Goal: Task Accomplishment & Management: Complete application form

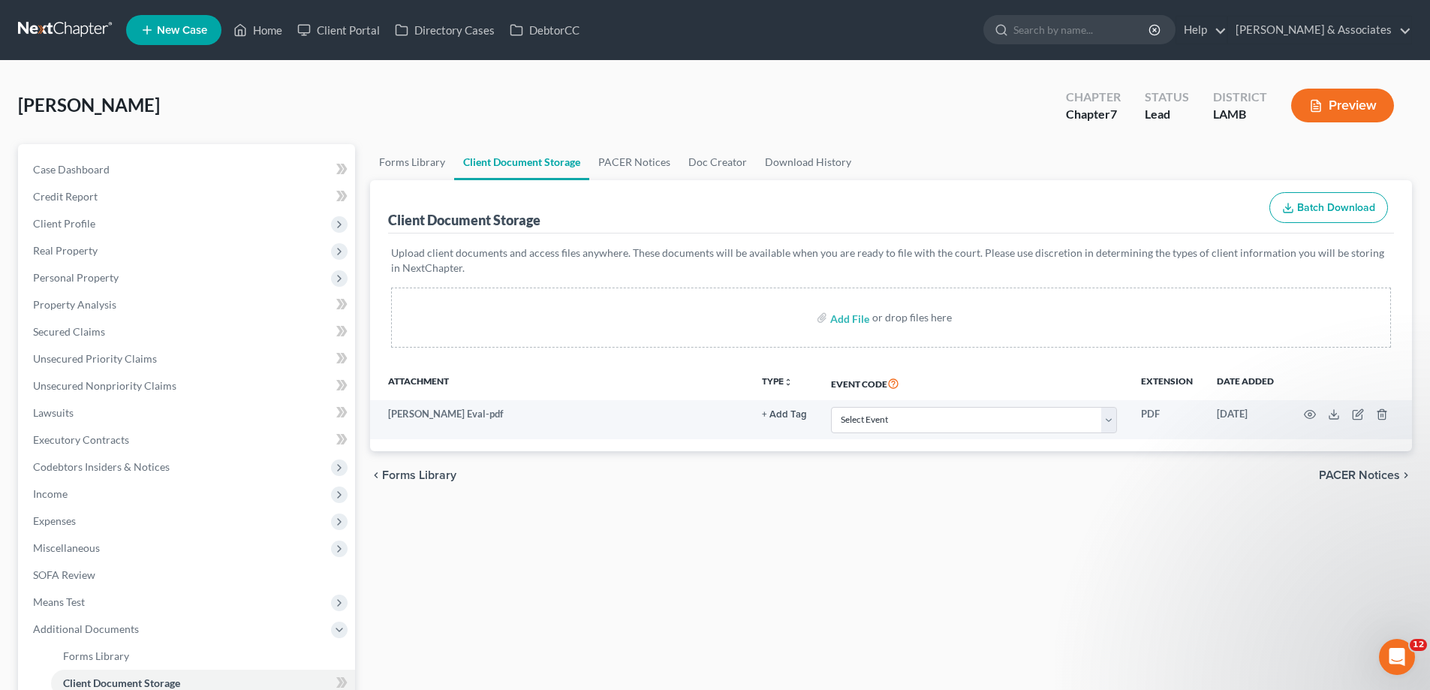
click at [178, 33] on span "New Case" at bounding box center [182, 30] width 50 height 11
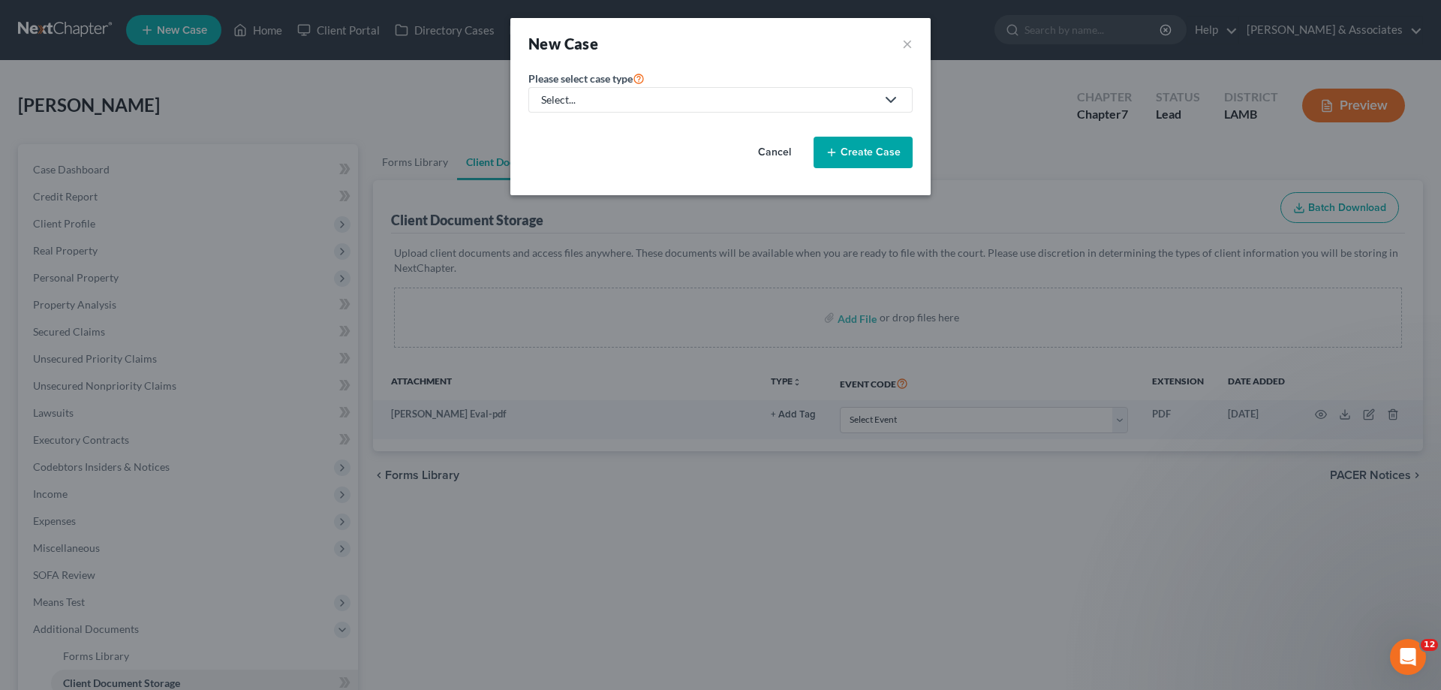
click at [616, 103] on div "Select..." at bounding box center [708, 99] width 335 height 15
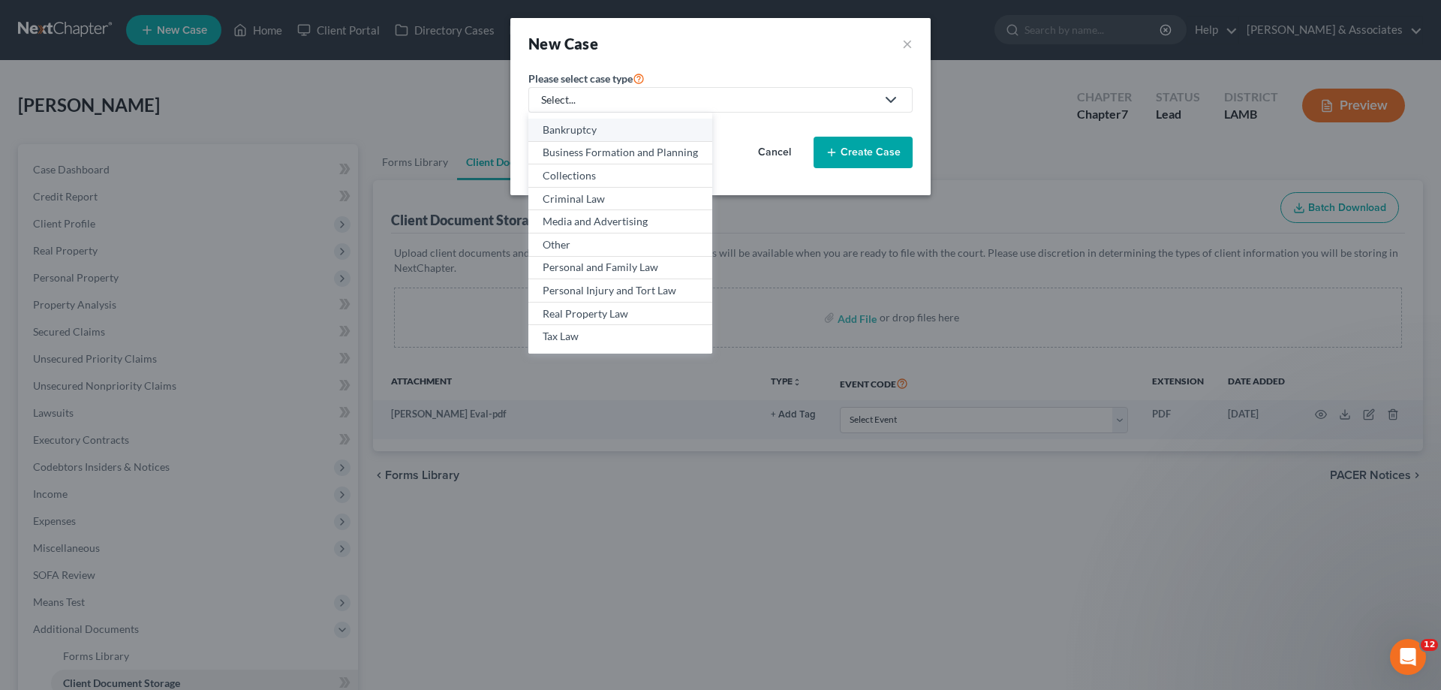
click at [563, 122] on div "Bankruptcy" at bounding box center [620, 129] width 155 height 15
select select "35"
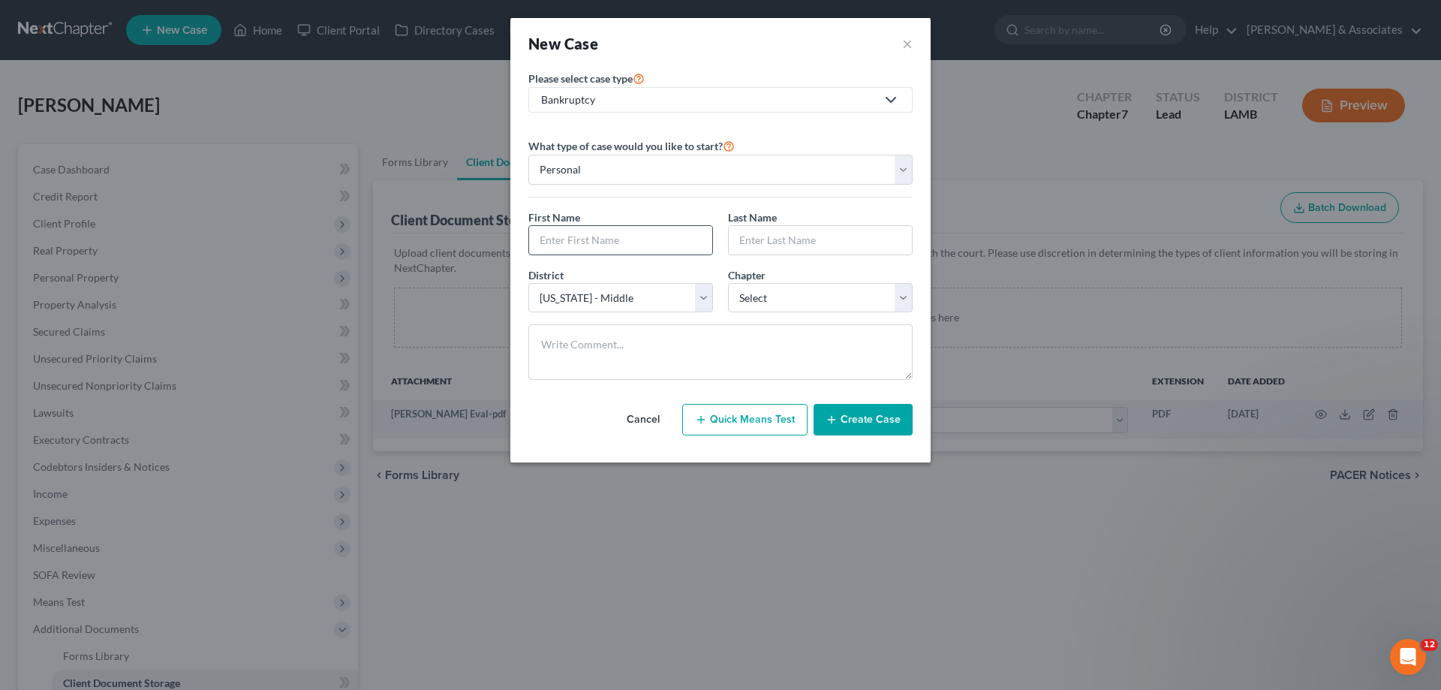
drag, startPoint x: 629, startPoint y: 248, endPoint x: 638, endPoint y: 245, distance: 9.5
click at [629, 248] on input "text" at bounding box center [620, 240] width 183 height 29
type input "[PERSON_NAME]"
select select "0"
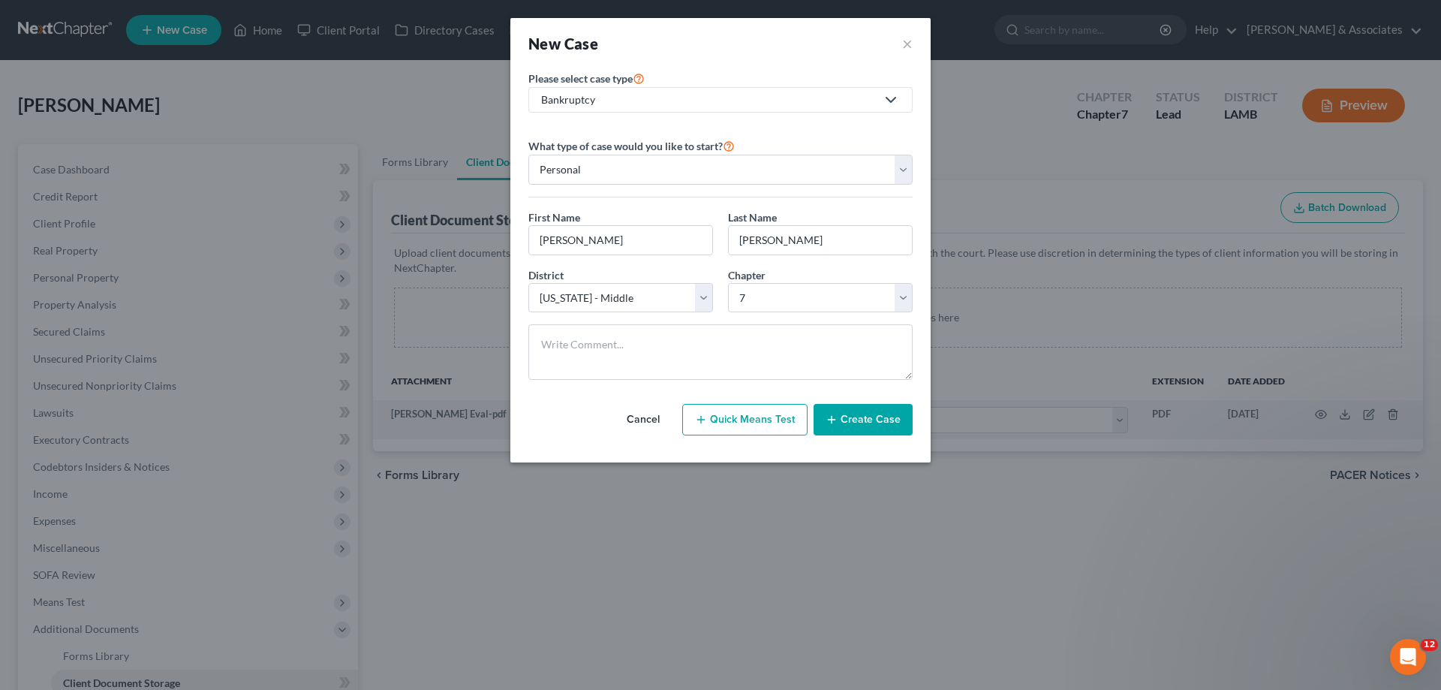
drag, startPoint x: 872, startPoint y: 427, endPoint x: 856, endPoint y: 414, distance: 20.3
click at [869, 427] on button "Create Case" at bounding box center [863, 420] width 99 height 32
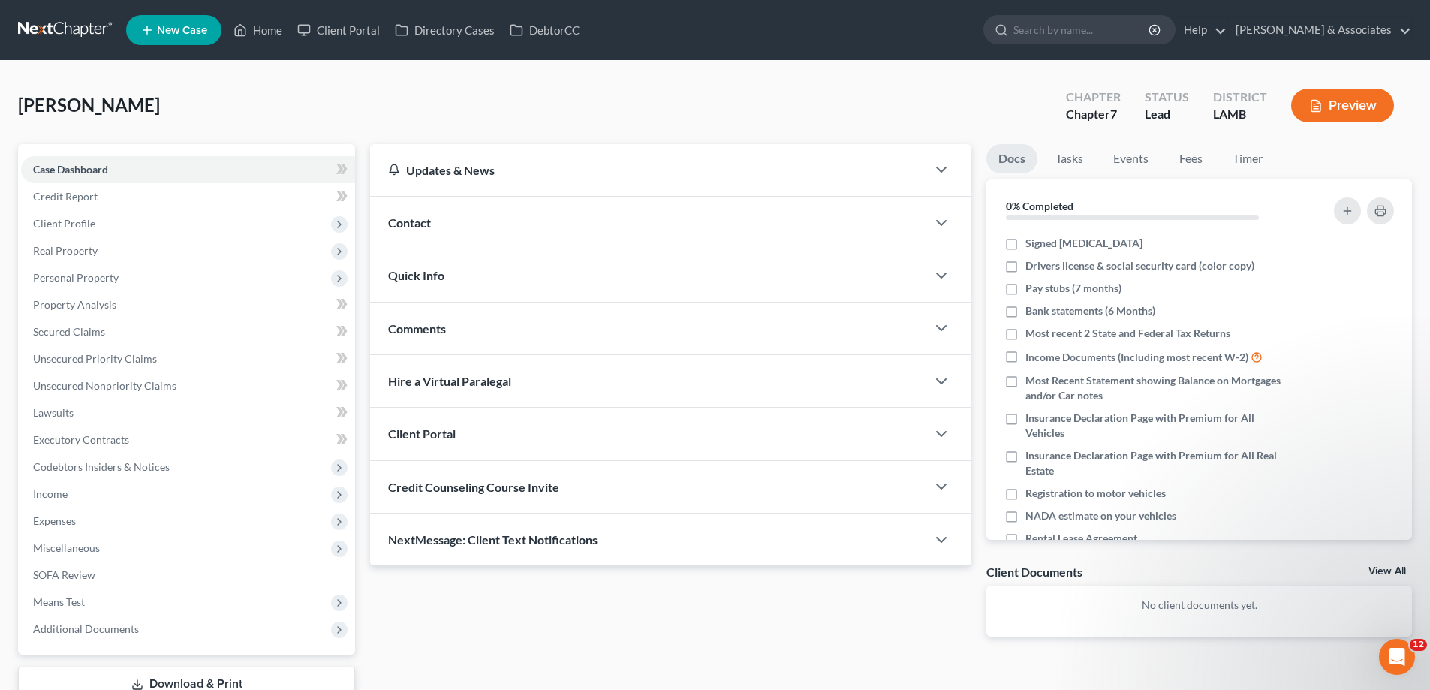
click at [468, 224] on div "Contact" at bounding box center [648, 223] width 556 height 52
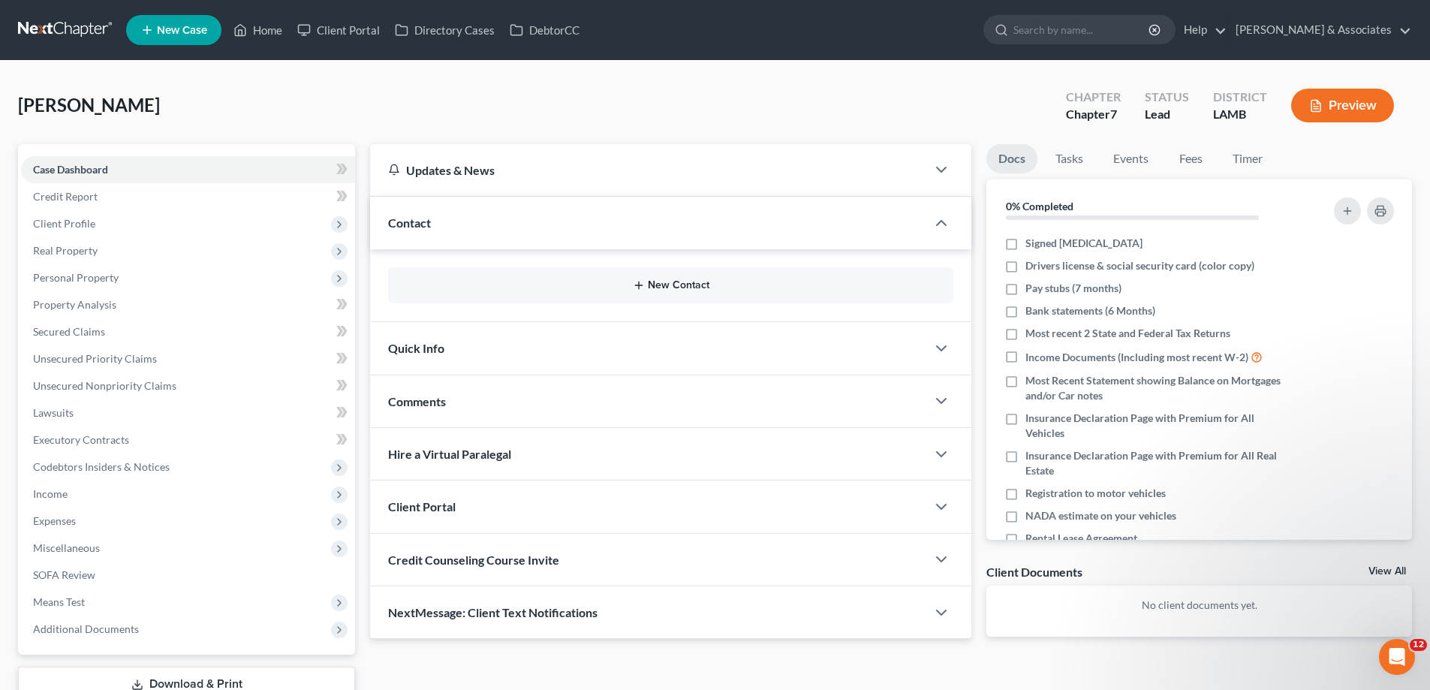
click at [646, 281] on button "New Contact" at bounding box center [670, 285] width 541 height 12
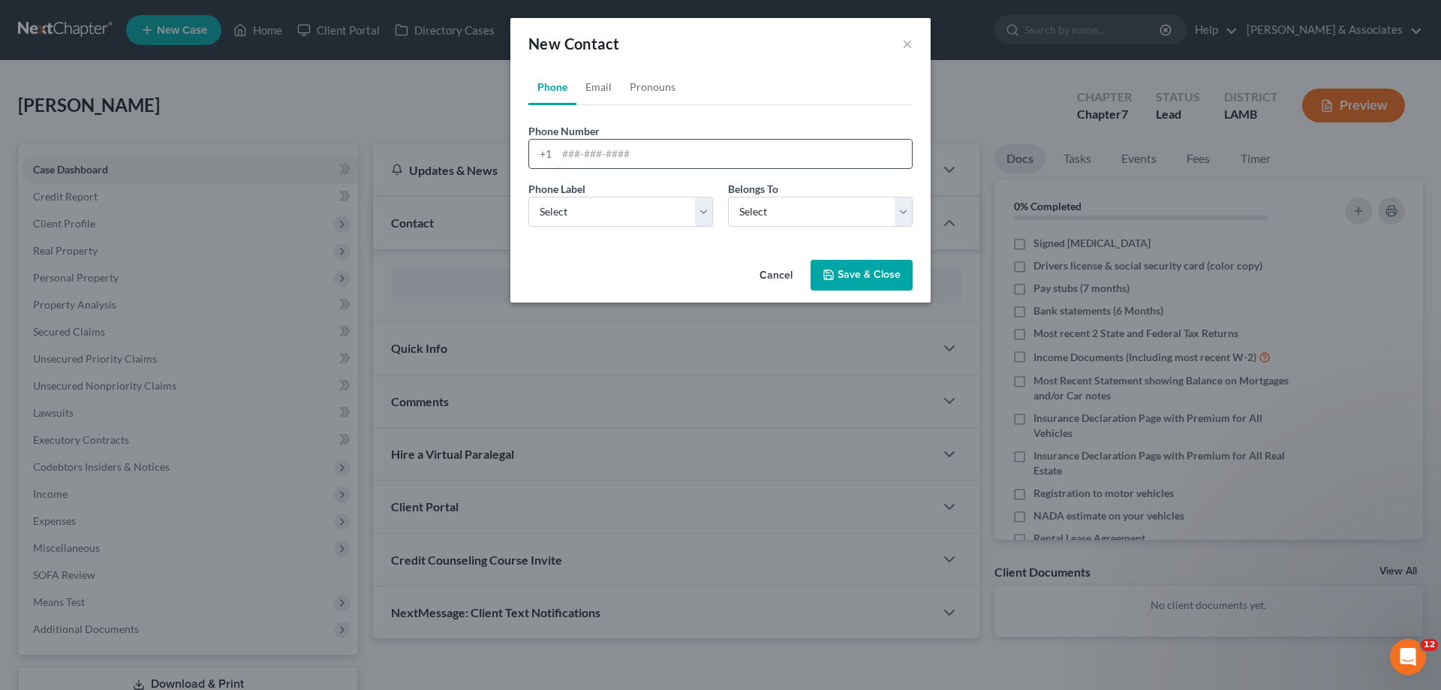
drag, startPoint x: 625, startPoint y: 158, endPoint x: 605, endPoint y: 167, distance: 21.5
click at [625, 158] on input "tel" at bounding box center [734, 154] width 355 height 29
paste input "[PHONE_NUMBER]"
type input "[PHONE_NUMBER]"
drag, startPoint x: 569, startPoint y: 209, endPoint x: 583, endPoint y: 224, distance: 20.8
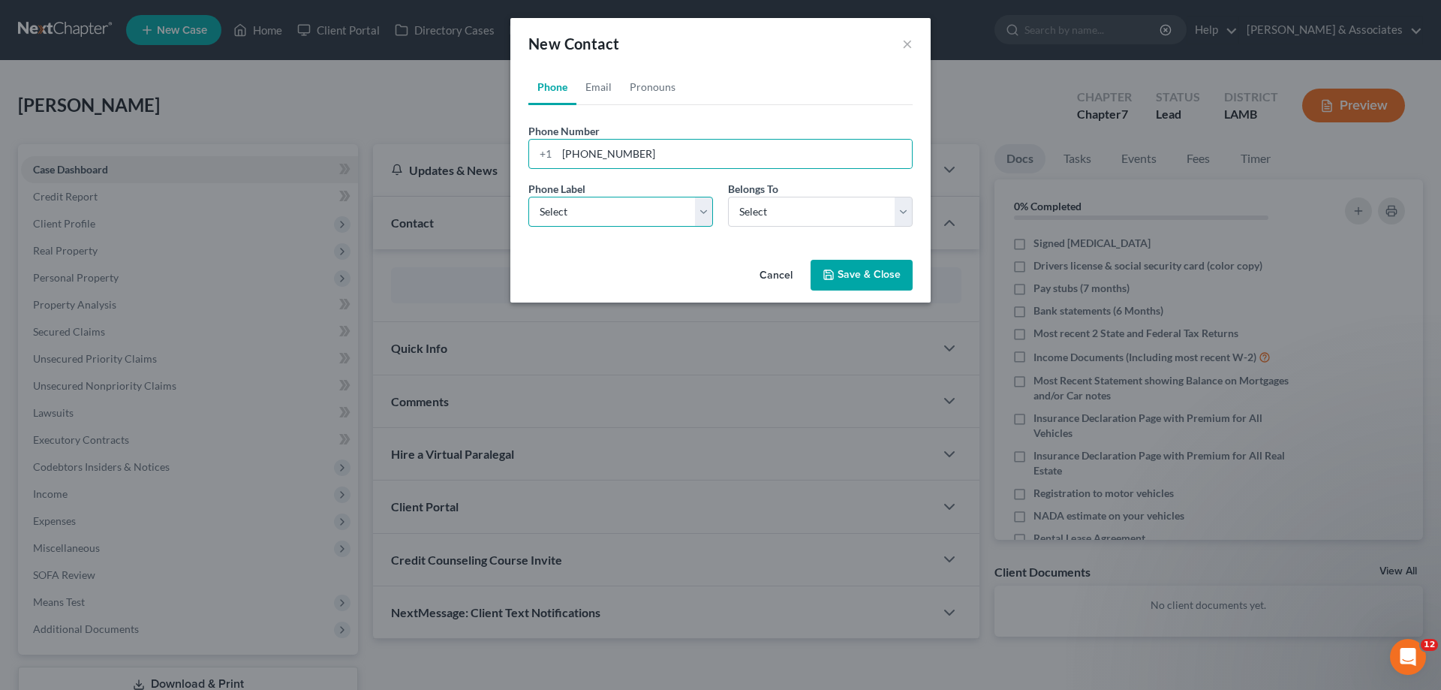
click at [571, 209] on select "Select Mobile Home Work Other" at bounding box center [620, 212] width 185 height 30
select select "0"
click at [528, 197] on select "Select Mobile Home Work Other" at bounding box center [620, 212] width 185 height 30
drag, startPoint x: 766, startPoint y: 215, endPoint x: 764, endPoint y: 226, distance: 10.7
click at [766, 215] on select "Select Client Other" at bounding box center [820, 212] width 185 height 30
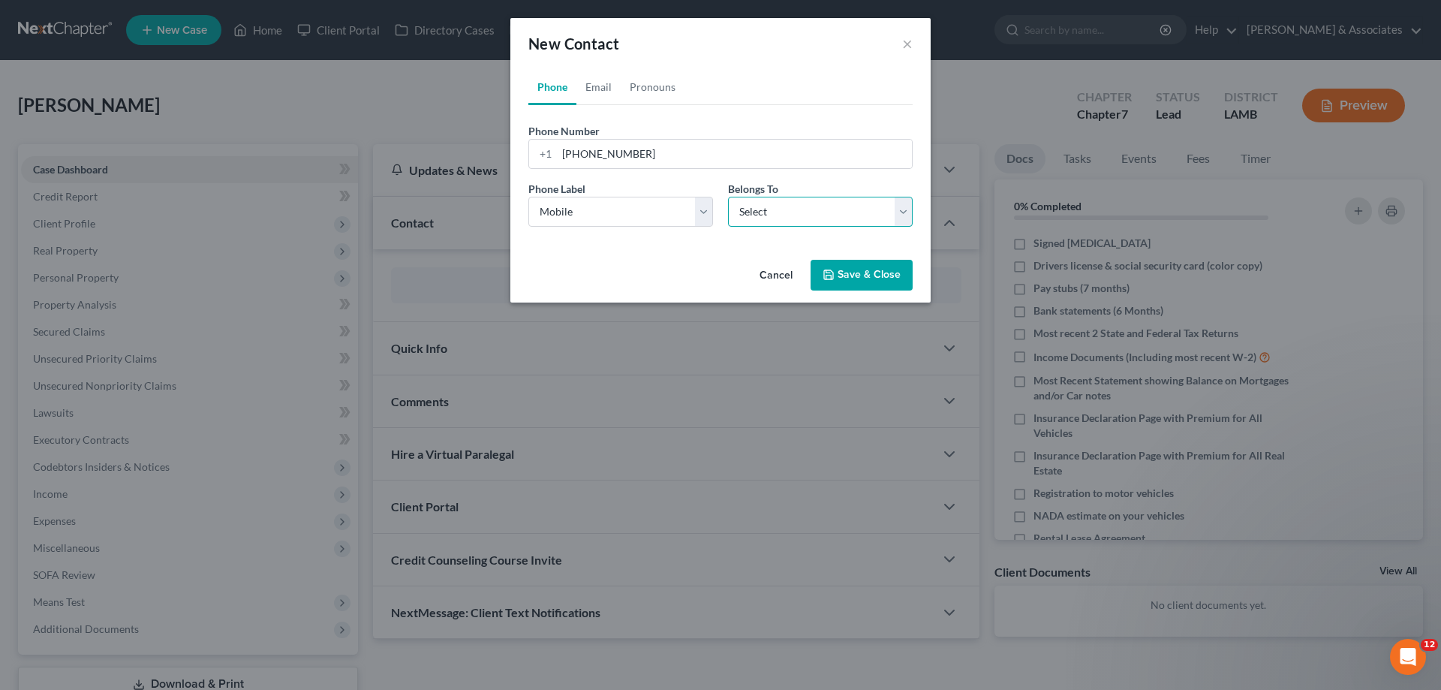
select select "0"
click at [728, 197] on select "Select Client Other" at bounding box center [820, 212] width 185 height 30
select select "0"
click at [597, 77] on link "Email" at bounding box center [599, 87] width 44 height 36
click at [598, 154] on input "email" at bounding box center [734, 154] width 355 height 29
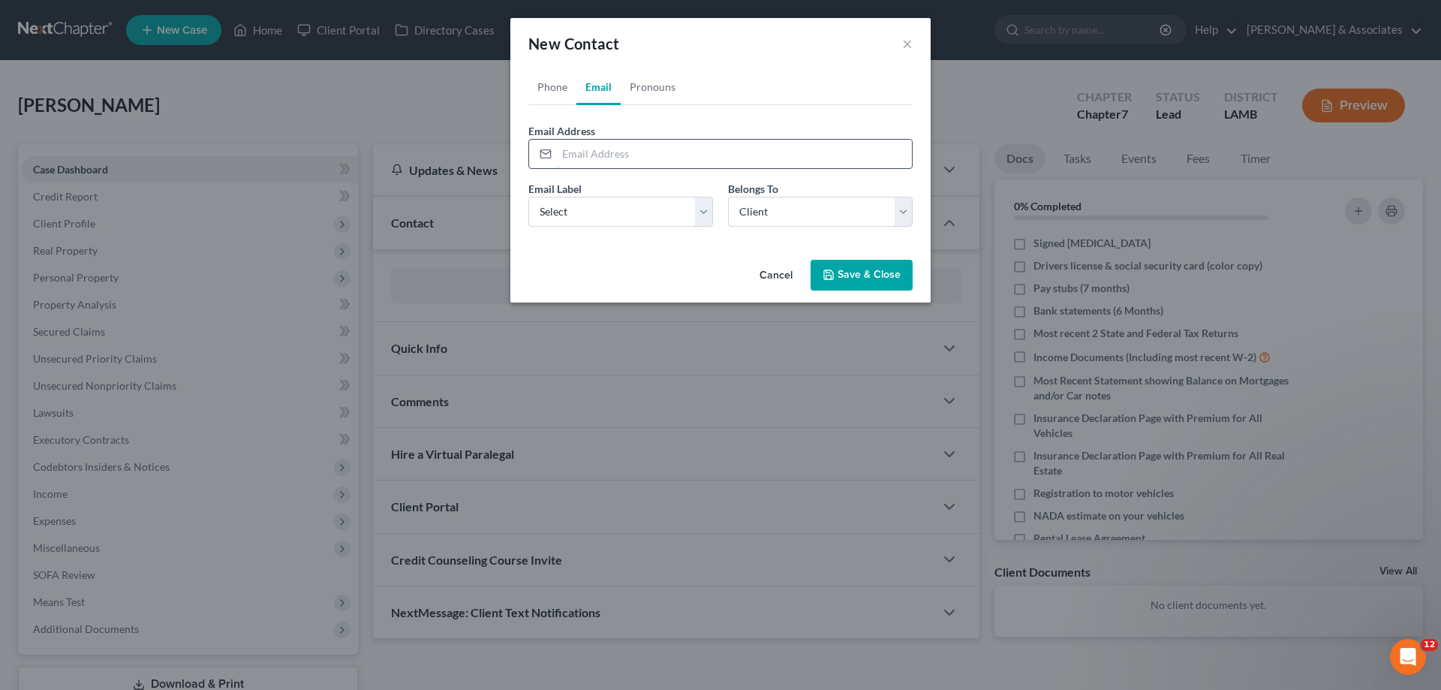
paste input "[EMAIL_ADDRESS][DOMAIN_NAME]"
type input "[EMAIL_ADDRESS][DOMAIN_NAME]"
click at [631, 221] on select "Select Home Work Other" at bounding box center [620, 212] width 185 height 30
select select "0"
click at [528, 197] on select "Select Home Work Other" at bounding box center [620, 212] width 185 height 30
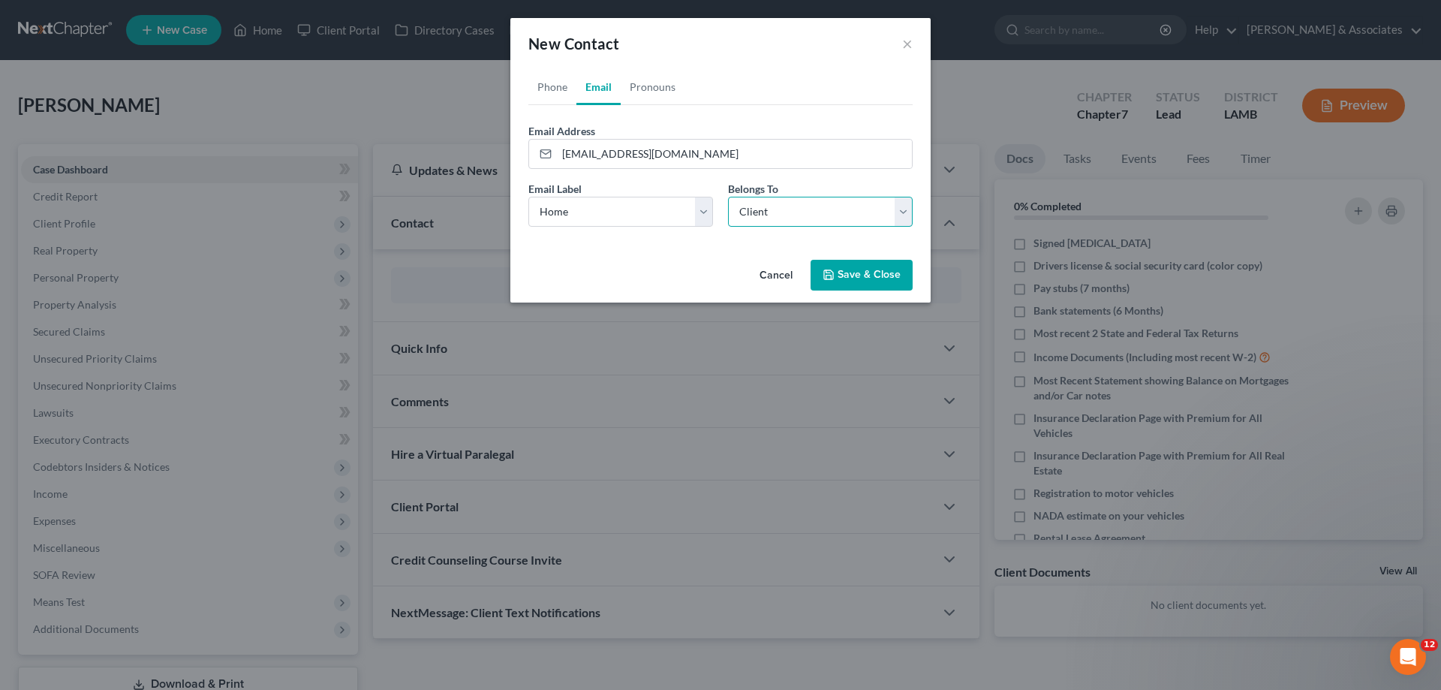
click at [802, 222] on select "Select Client Other" at bounding box center [820, 212] width 185 height 30
click at [728, 197] on select "Select Client Other" at bounding box center [820, 212] width 185 height 30
click at [874, 279] on button "Save & Close" at bounding box center [862, 276] width 102 height 32
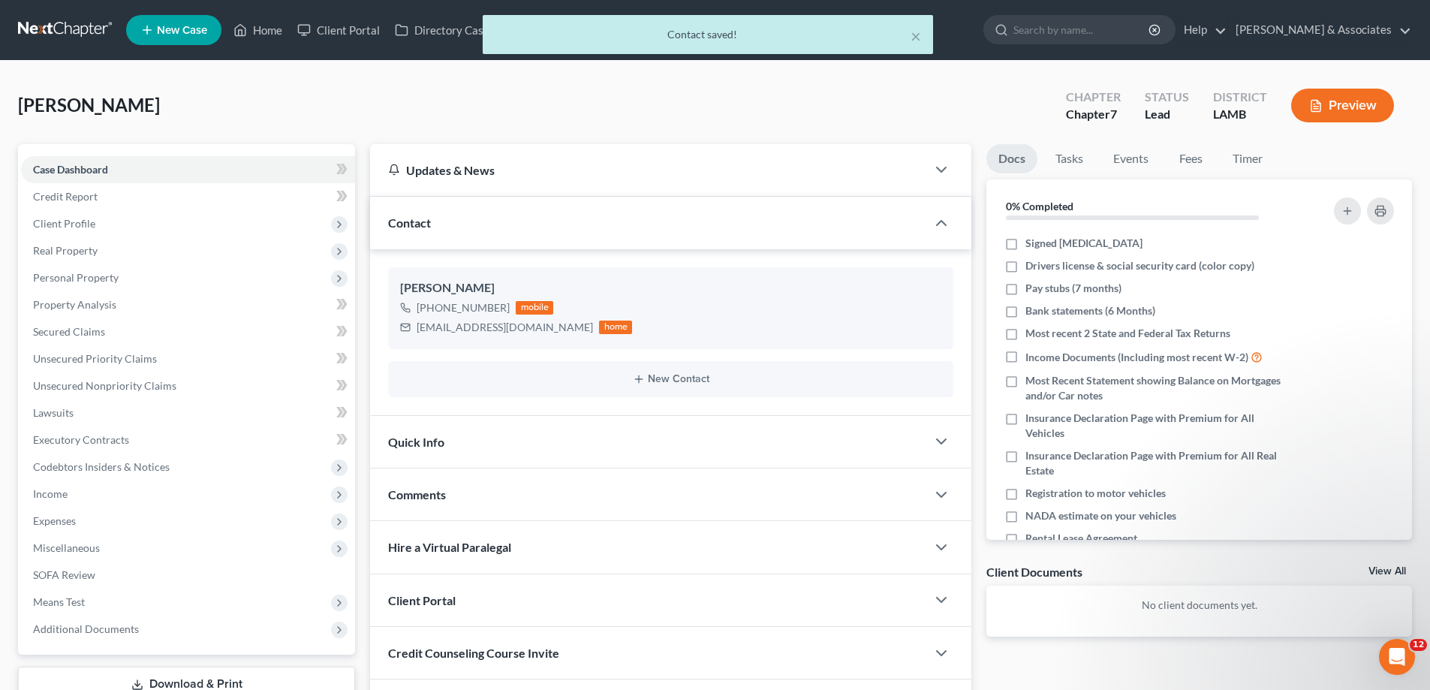
click at [495, 486] on div "Comments" at bounding box center [648, 494] width 556 height 52
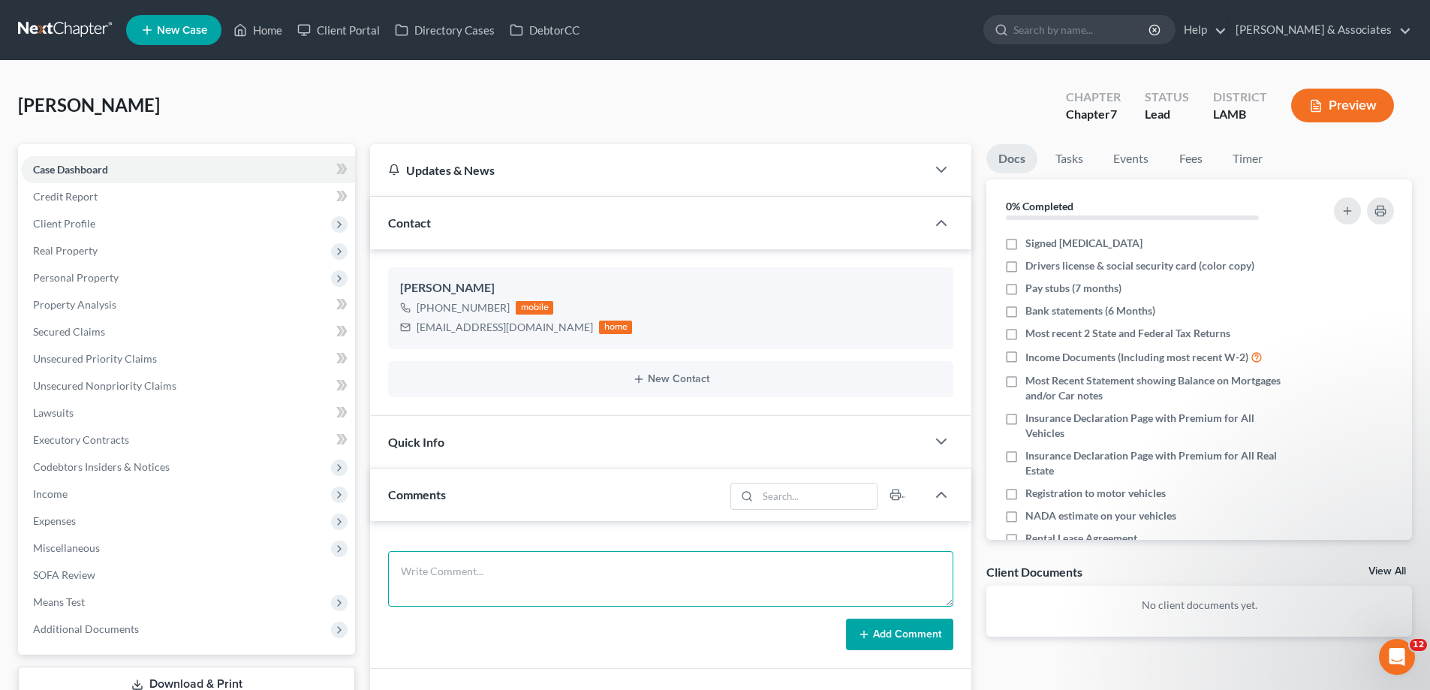
click at [574, 580] on textarea at bounding box center [670, 579] width 565 height 56
paste textarea "Did eval with [PERSON_NAME], No assets per se 14000 in [GEOGRAPHIC_DATA], Quote…"
type textarea "Did eval with [PERSON_NAME], No assets per se 14000 in [GEOGRAPHIC_DATA], Quote…"
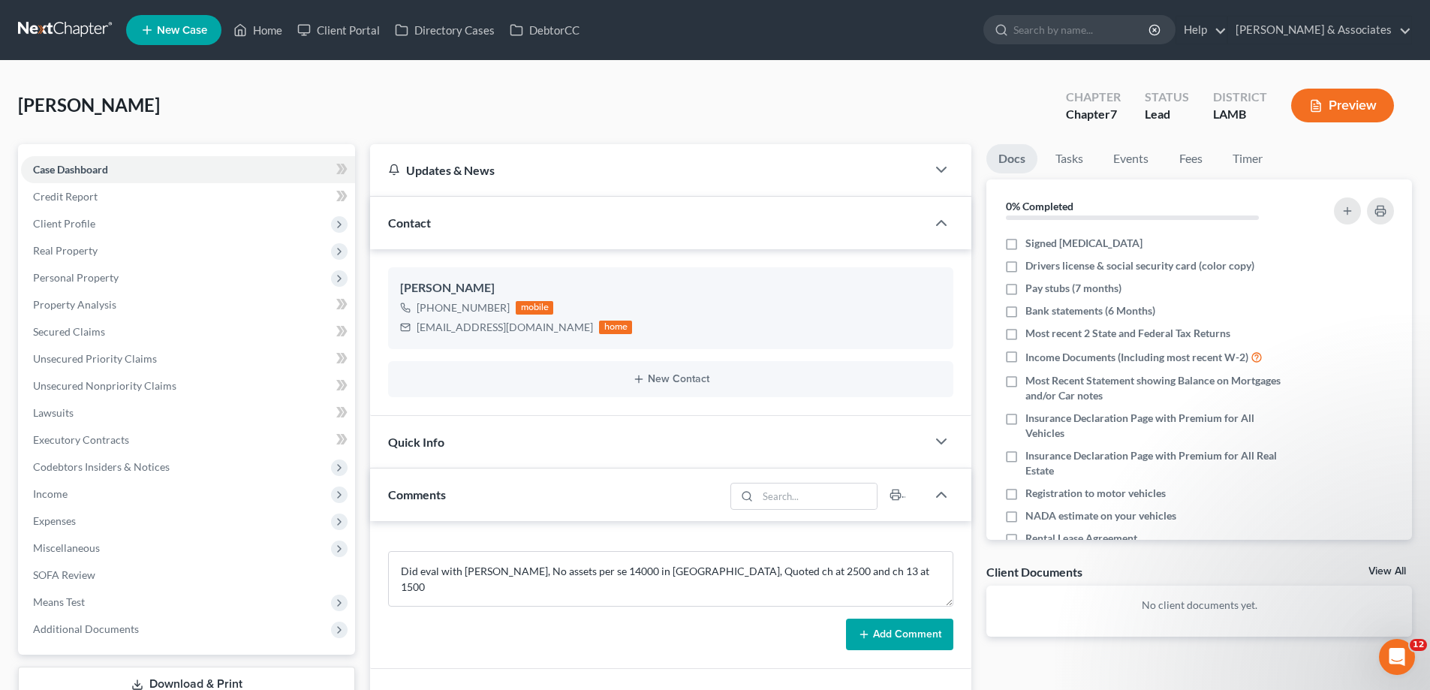
drag, startPoint x: 810, startPoint y: 625, endPoint x: 843, endPoint y: 630, distance: 33.4
click at [813, 625] on div "Add Comment" at bounding box center [670, 635] width 565 height 32
click at [890, 643] on button "Add Comment" at bounding box center [899, 635] width 107 height 32
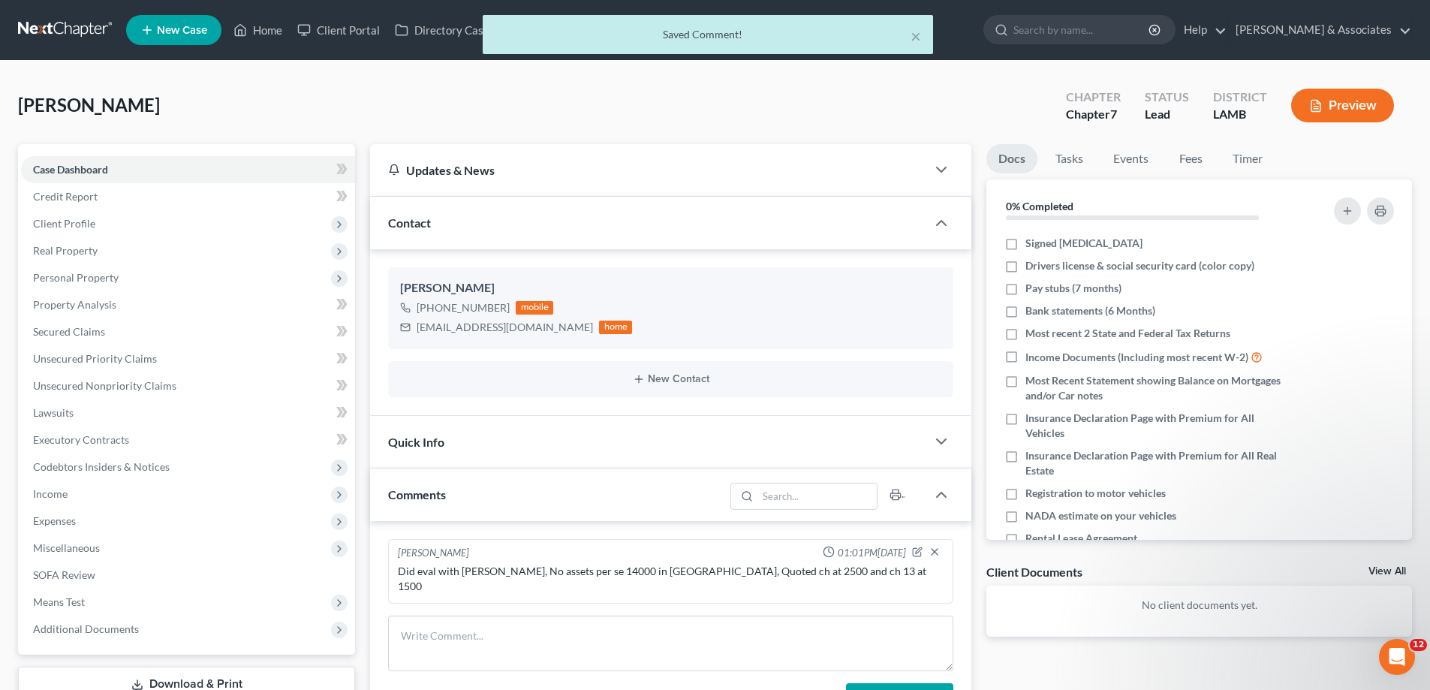
click at [1393, 571] on link "View All" at bounding box center [1388, 571] width 38 height 11
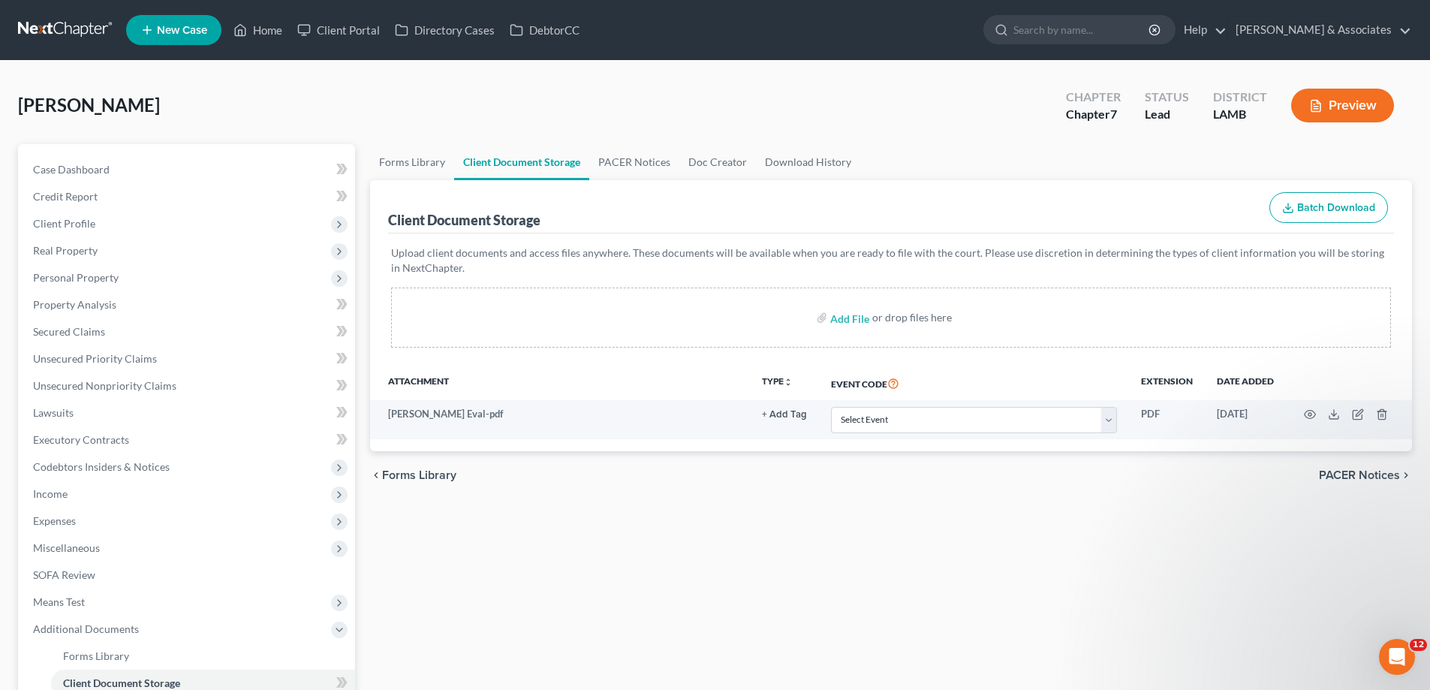
drag, startPoint x: 1019, startPoint y: 522, endPoint x: 906, endPoint y: 494, distance: 116.0
click at [985, 525] on div "Forms Library Client Document Storage PACER Notices Doc Creator Download Histor…" at bounding box center [891, 490] width 1057 height 693
click at [68, 170] on span "Case Dashboard" at bounding box center [71, 169] width 77 height 13
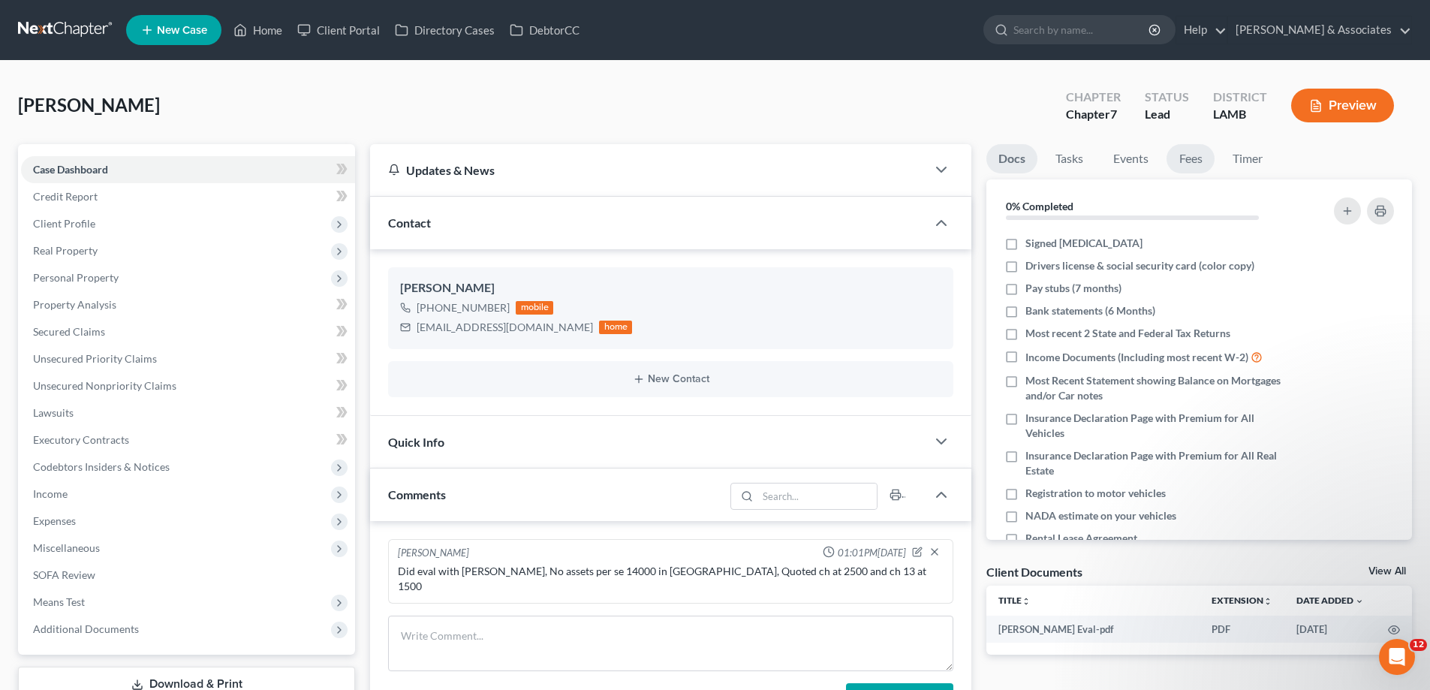
click at [1199, 158] on link "Fees" at bounding box center [1191, 158] width 48 height 29
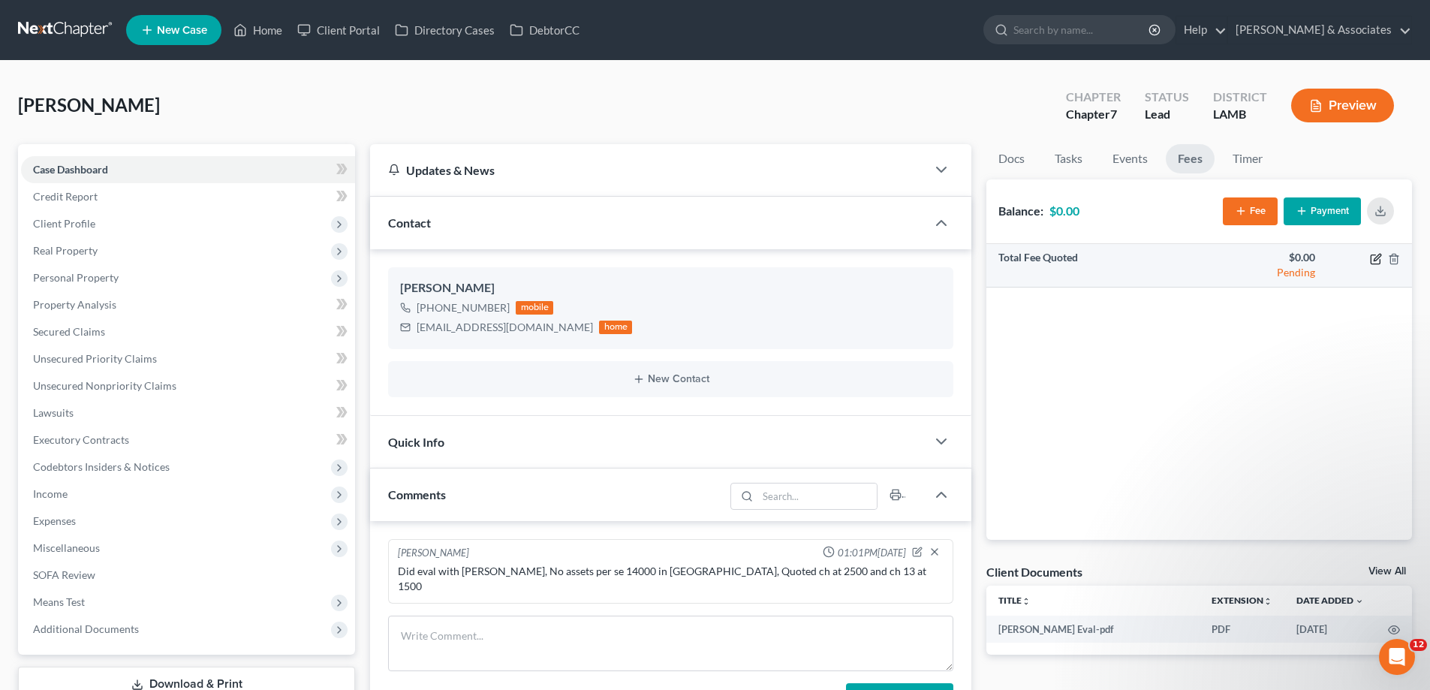
click at [1373, 259] on icon "button" at bounding box center [1376, 259] width 12 height 12
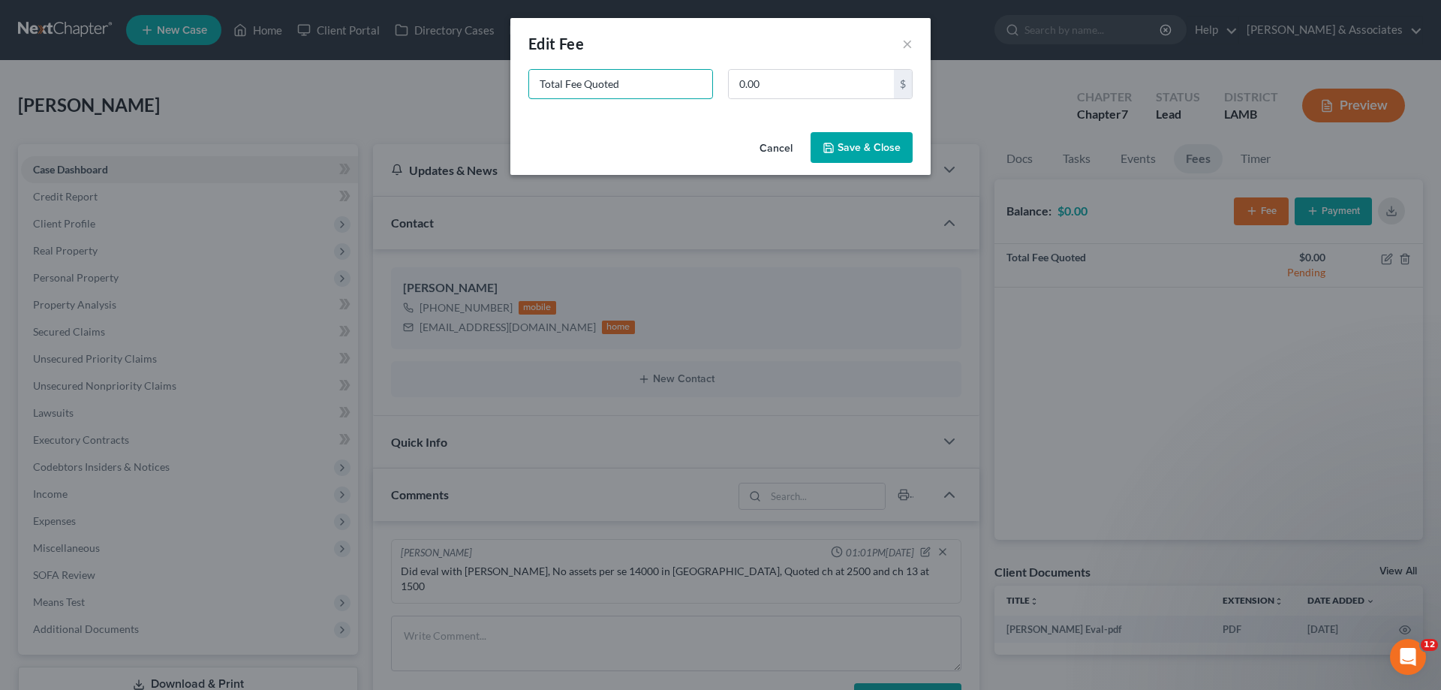
drag, startPoint x: 655, startPoint y: 80, endPoint x: 357, endPoint y: 20, distance: 303.9
click at [396, 70] on div "New Fee Edit Fee × Total Fee Quoted 0.00 $ Cancel Save & Close" at bounding box center [720, 345] width 1441 height 690
type input "ch 7"
type input "1"
type input "2,500"
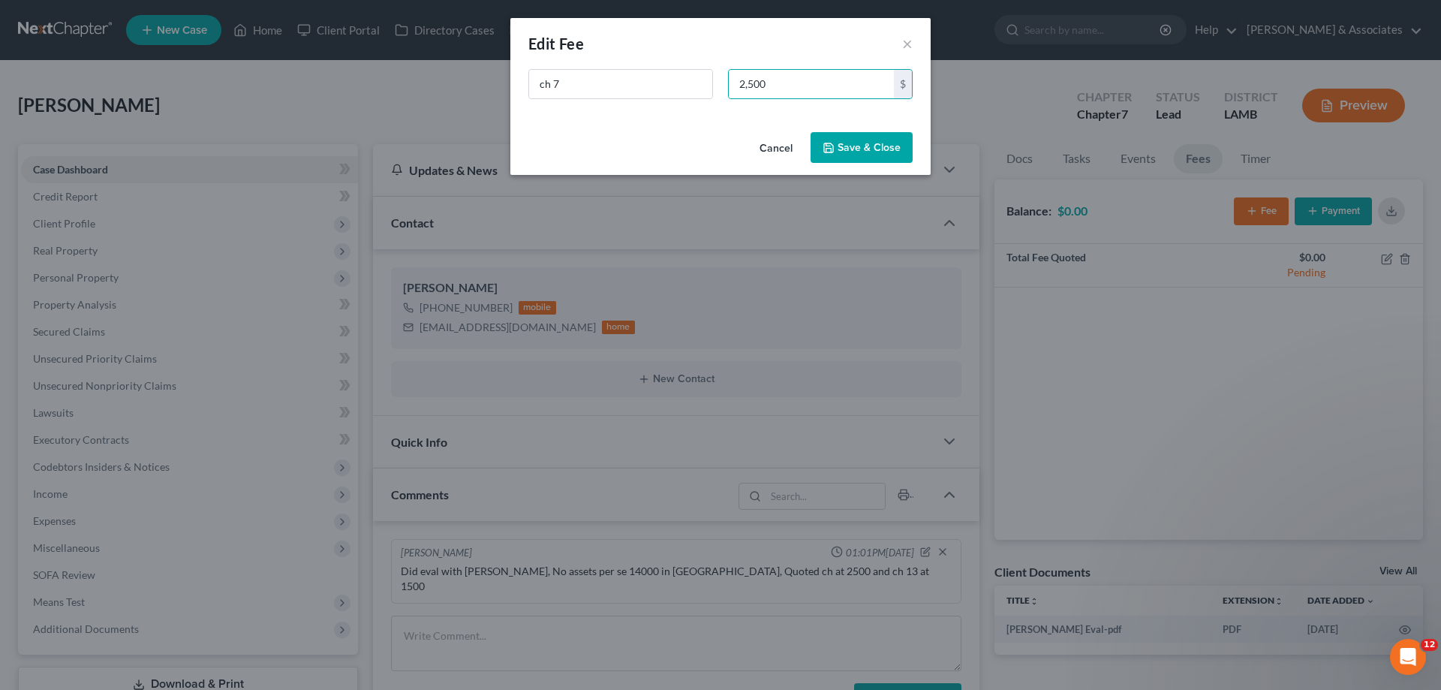
click at [885, 145] on button "Save & Close" at bounding box center [862, 148] width 102 height 32
